Goal: Task Accomplishment & Management: Manage account settings

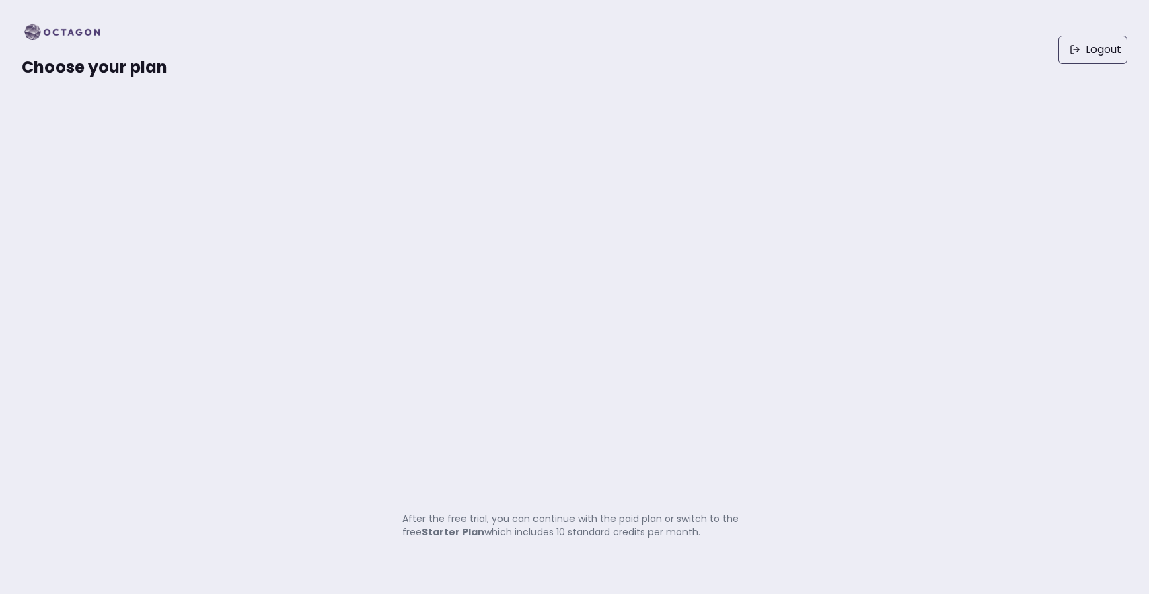
drag, startPoint x: 408, startPoint y: 519, endPoint x: 424, endPoint y: 552, distance: 36.4
click at [424, 552] on div "Choose your plan Logout After the free trial, you can continue with the paid pl…" at bounding box center [574, 297] width 1149 height 594
drag, startPoint x: 403, startPoint y: 509, endPoint x: 412, endPoint y: 539, distance: 30.9
click at [412, 539] on div "Choose your plan Logout After the free trial, you can continue with the paid pl…" at bounding box center [574, 297] width 1149 height 594
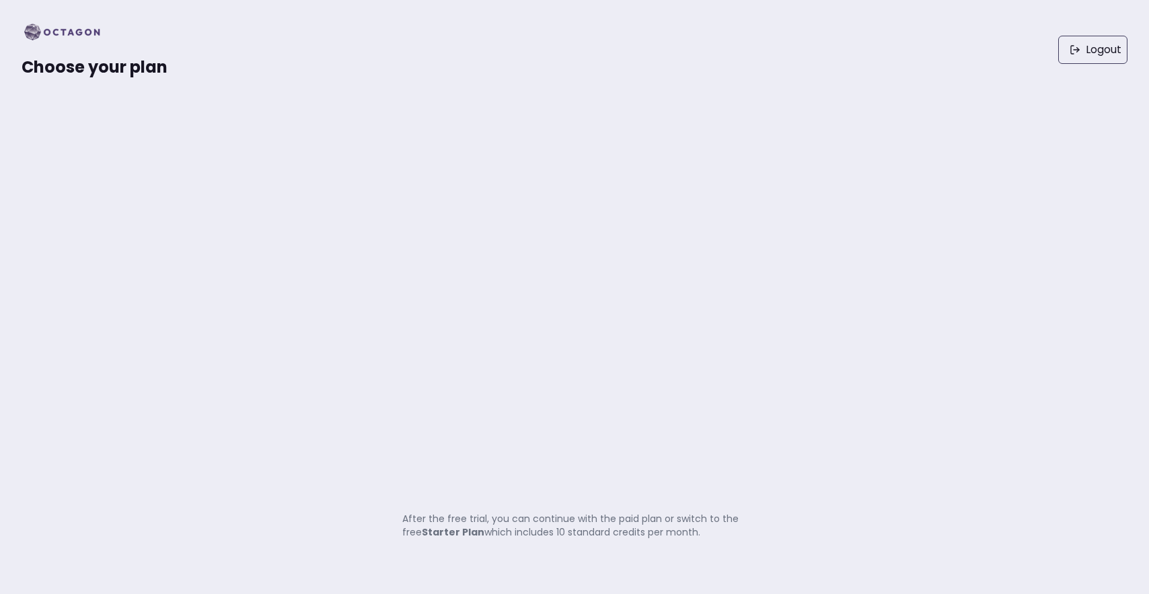
click at [127, 83] on div "Choose your plan Logout" at bounding box center [574, 50] width 1149 height 100
drag, startPoint x: 415, startPoint y: 523, endPoint x: 426, endPoint y: 540, distance: 20.0
click at [426, 540] on div "Choose your plan Logout After the free trial, you can continue with the paid pl…" at bounding box center [574, 297] width 1149 height 594
click at [422, 552] on div "Choose your plan Logout After the free trial, you can continue with the paid pl…" at bounding box center [574, 297] width 1149 height 594
